Goal: Task Accomplishment & Management: Use online tool/utility

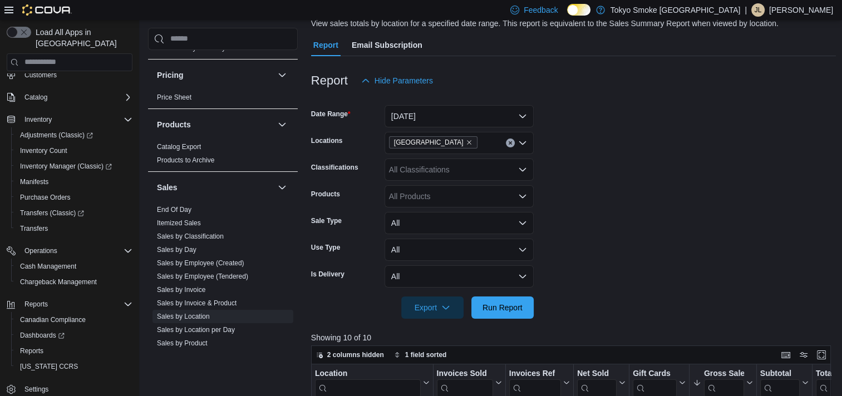
scroll to position [362, 0]
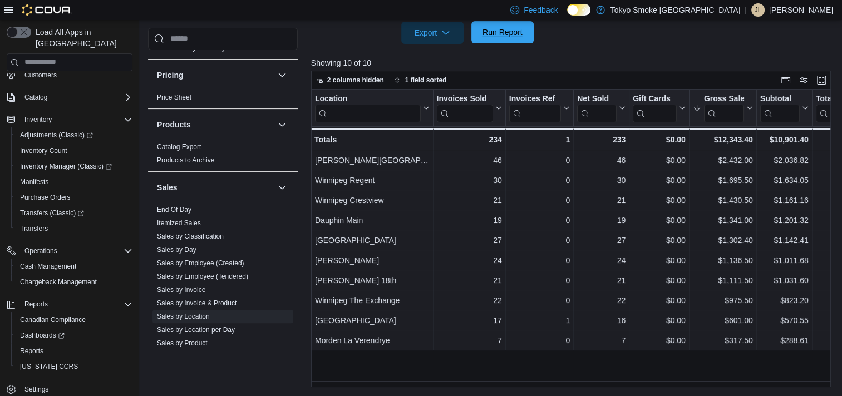
click at [503, 31] on span "Run Report" at bounding box center [503, 32] width 40 height 11
click at [501, 33] on span "Run Report" at bounding box center [503, 32] width 40 height 11
click at [499, 33] on span "Run Report" at bounding box center [503, 32] width 40 height 11
click at [500, 32] on span "Run Report" at bounding box center [503, 32] width 40 height 11
click at [188, 246] on link "Sales by Day" at bounding box center [177, 250] width 40 height 8
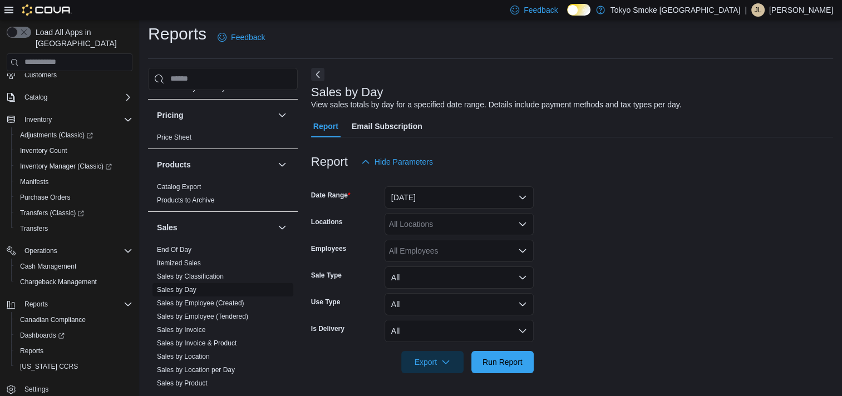
scroll to position [6, 0]
click at [446, 204] on button "[DATE]" at bounding box center [459, 198] width 149 height 22
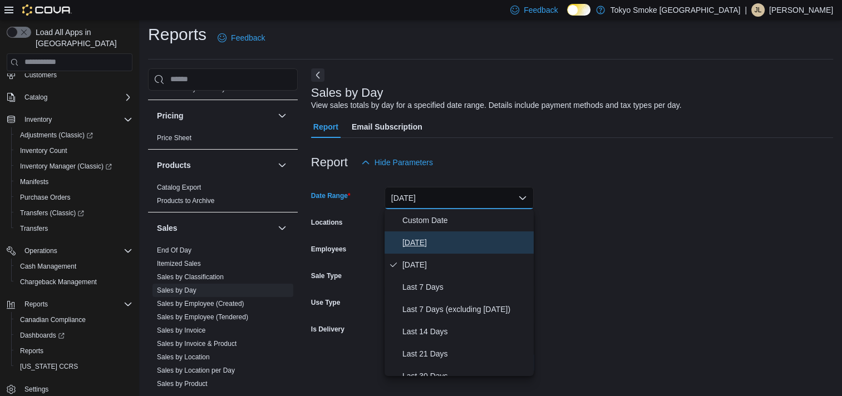
click at [420, 237] on span "[DATE]" at bounding box center [465, 242] width 127 height 13
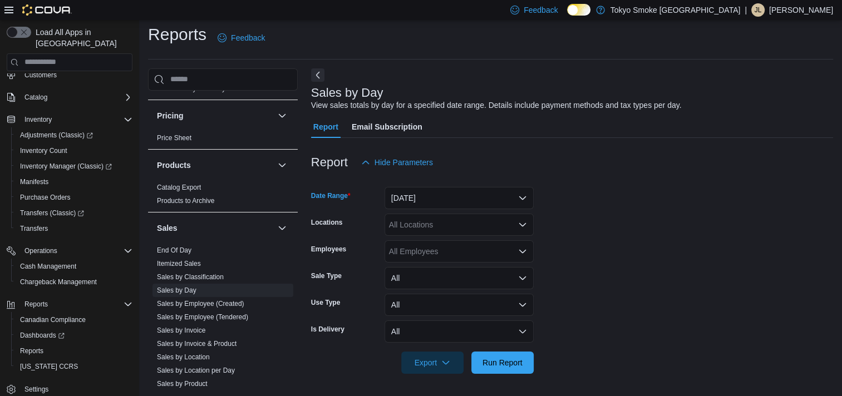
click at [442, 229] on div "All Locations" at bounding box center [459, 225] width 149 height 22
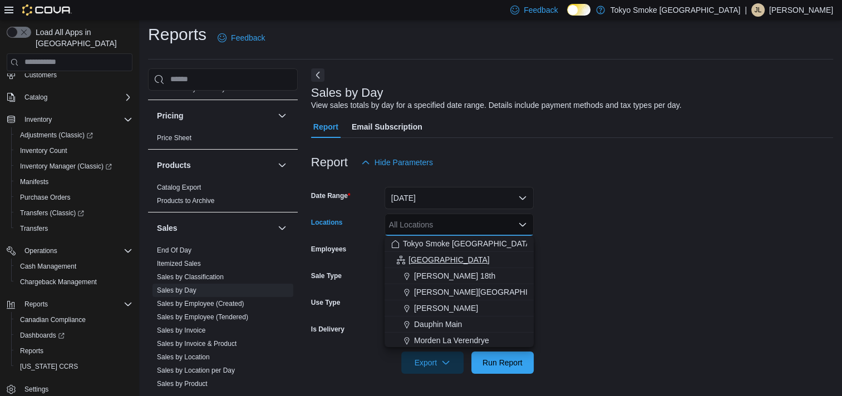
click at [438, 256] on span "[GEOGRAPHIC_DATA]" at bounding box center [449, 259] width 81 height 11
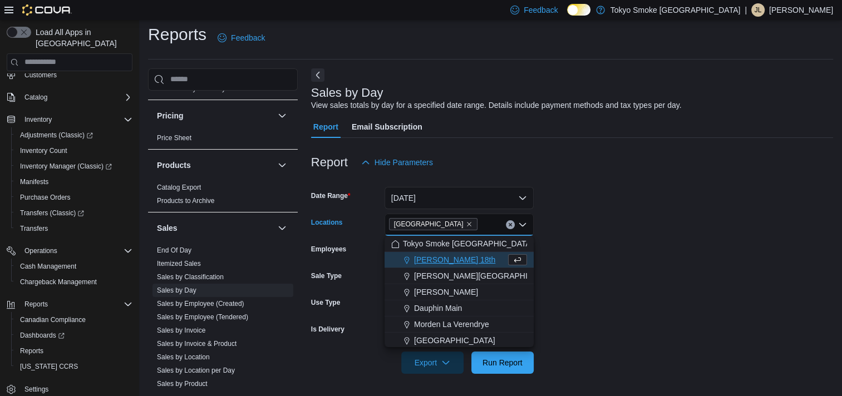
click at [512, 226] on icon "Clear input" at bounding box center [510, 225] width 4 height 4
click at [468, 338] on span "Morden La Verendrye" at bounding box center [451, 340] width 75 height 11
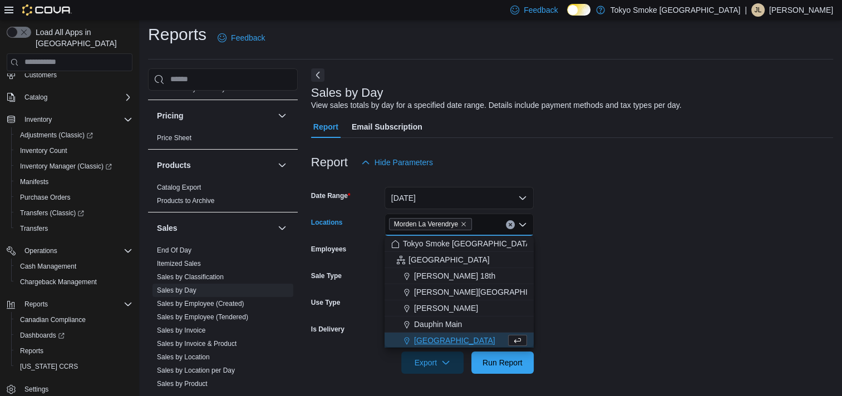
scroll to position [2, 0]
click at [489, 355] on span "Run Report" at bounding box center [502, 362] width 49 height 22
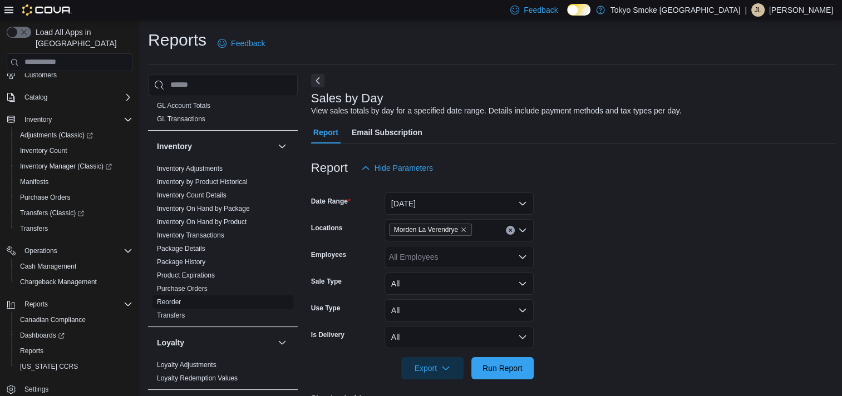
scroll to position [236, 0]
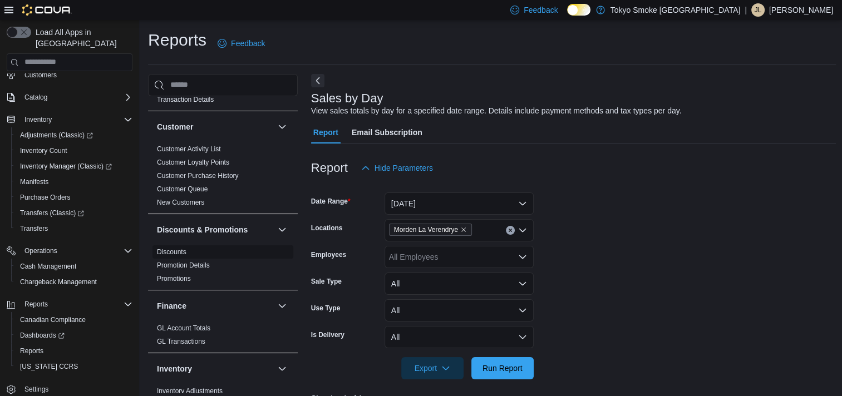
click at [176, 248] on link "Discounts" at bounding box center [172, 252] width 30 height 8
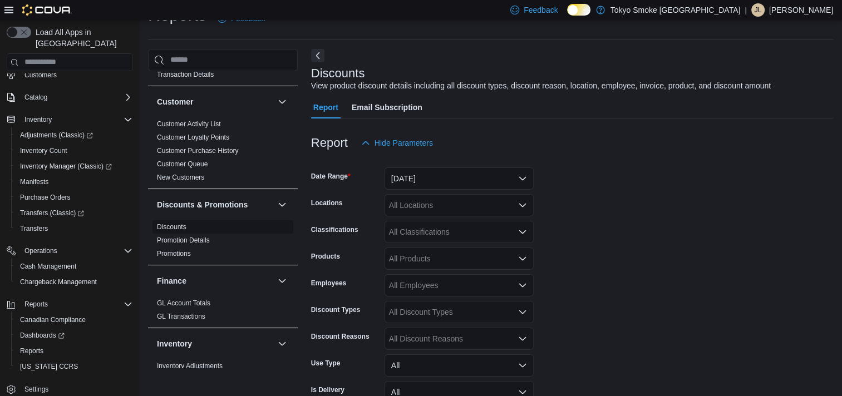
scroll to position [26, 0]
click at [448, 176] on button "[DATE]" at bounding box center [459, 178] width 149 height 22
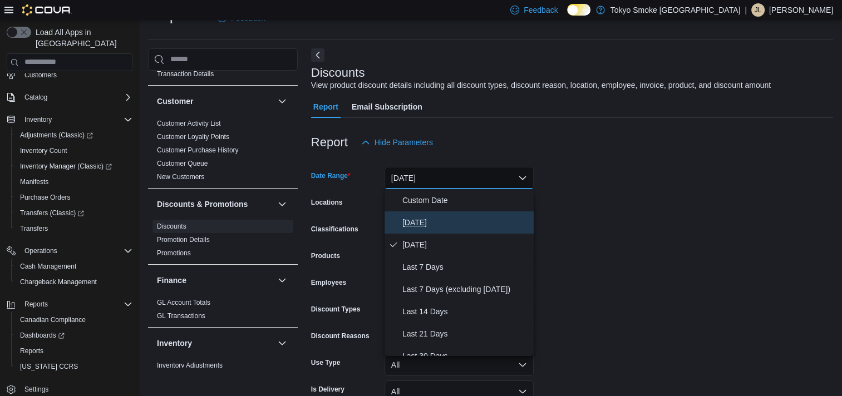
click at [436, 220] on span "[DATE]" at bounding box center [465, 222] width 127 height 13
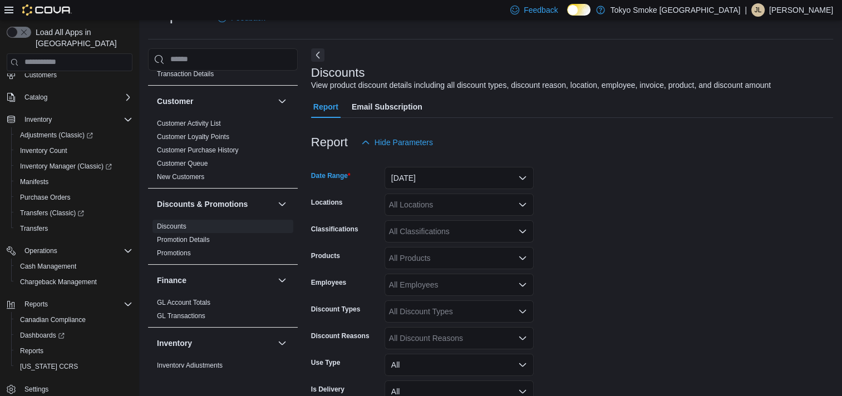
click at [467, 209] on div "All Locations" at bounding box center [459, 205] width 149 height 22
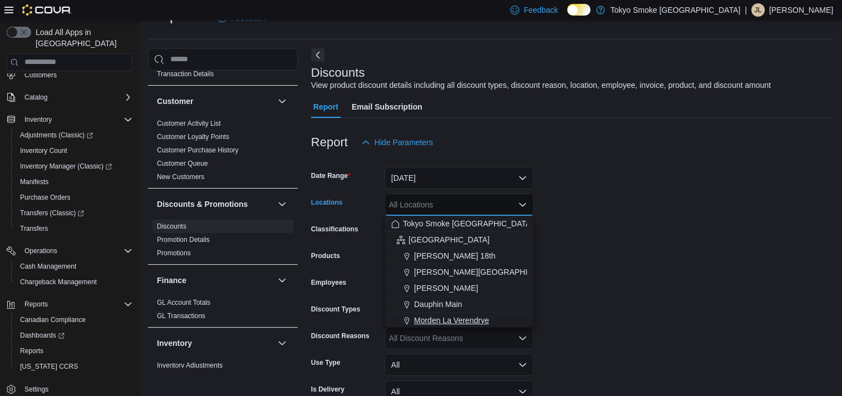
click at [468, 316] on span "Morden La Verendrye" at bounding box center [451, 320] width 75 height 11
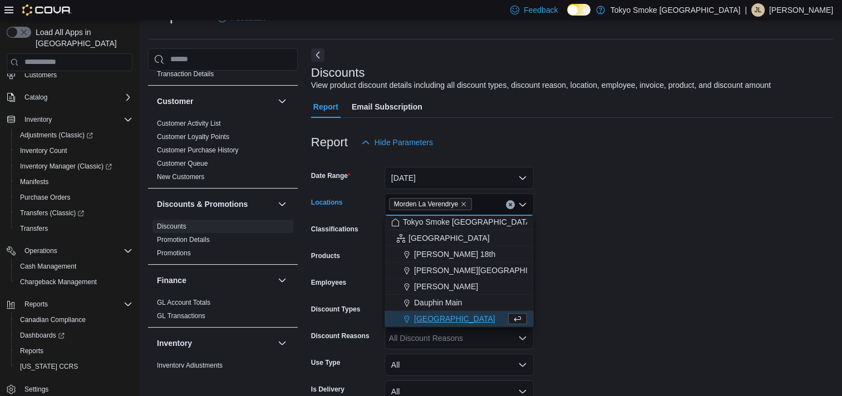
click at [665, 297] on form "Date Range [DATE] Locations [GEOGRAPHIC_DATA] [GEOGRAPHIC_DATA] Combo box. Sele…" at bounding box center [572, 307] width 522 height 307
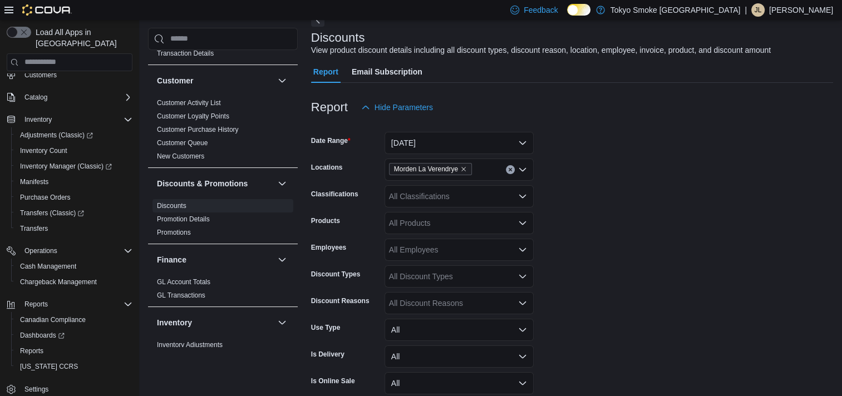
scroll to position [112, 0]
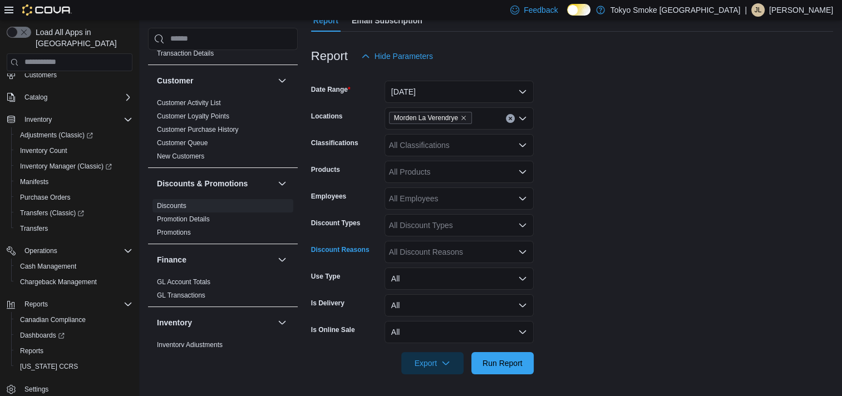
click at [467, 249] on div "All Discount Reasons" at bounding box center [459, 252] width 149 height 22
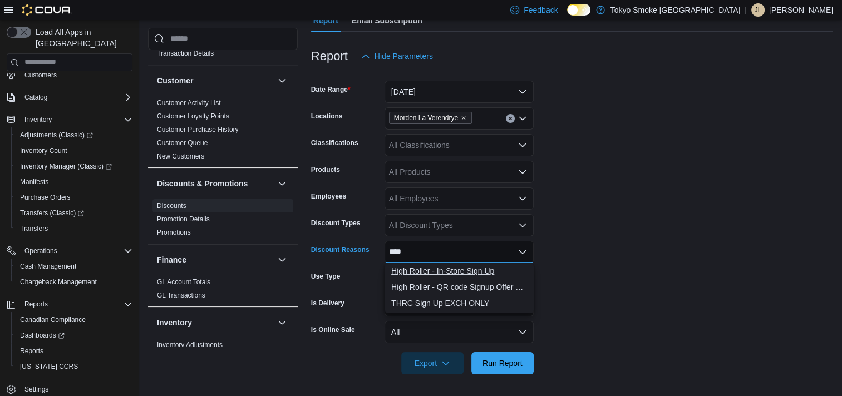
type input "****"
click at [474, 270] on span "High Roller - In-Store Sign Up" at bounding box center [459, 271] width 136 height 11
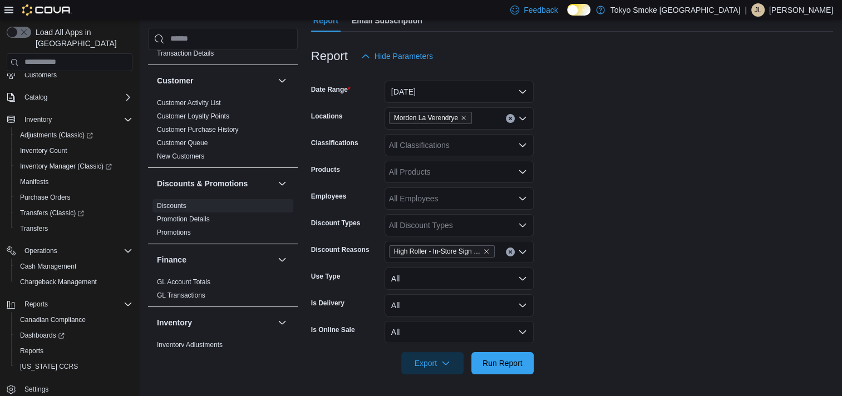
click at [592, 320] on form "Date Range [DATE] Locations Morden La Verendrye Classifications All Classificat…" at bounding box center [572, 220] width 522 height 307
click at [512, 360] on span "Run Report" at bounding box center [503, 362] width 40 height 11
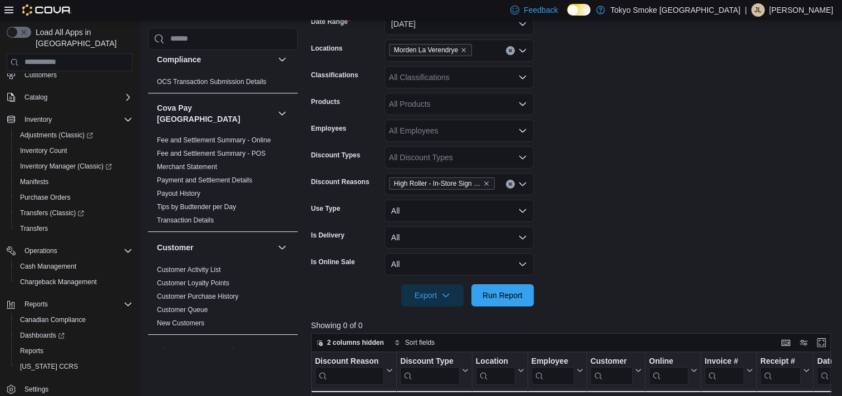
scroll to position [278, 0]
